Goal: Transaction & Acquisition: Purchase product/service

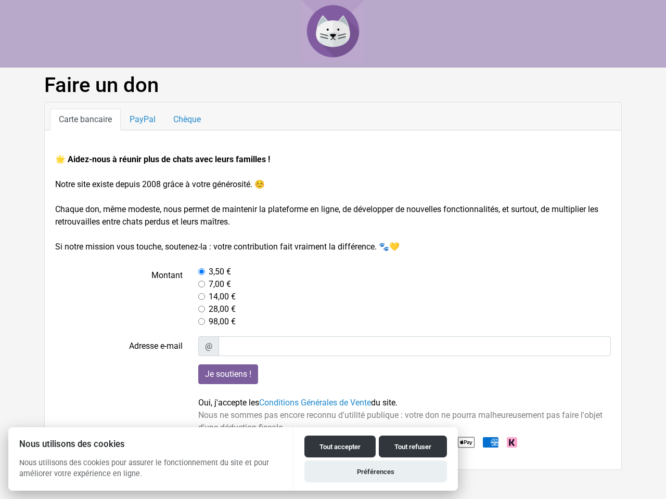
click at [228, 375] on input "Je soutiens !" at bounding box center [228, 375] width 60 height 20
click at [340, 447] on button "Tout accepter" at bounding box center [339, 447] width 71 height 22
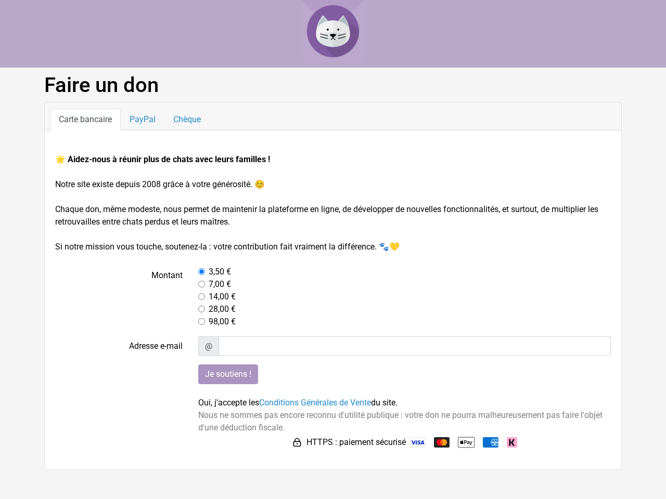
click at [413, 447] on img at bounding box center [418, 443] width 16 height 10
click at [376, 470] on html "Faire un don Carte bancaire PayPal Chèque 🌟 Aidez-nous à réunir plus de chats a…" at bounding box center [333, 235] width 666 height 470
